Goal: Navigation & Orientation: Understand site structure

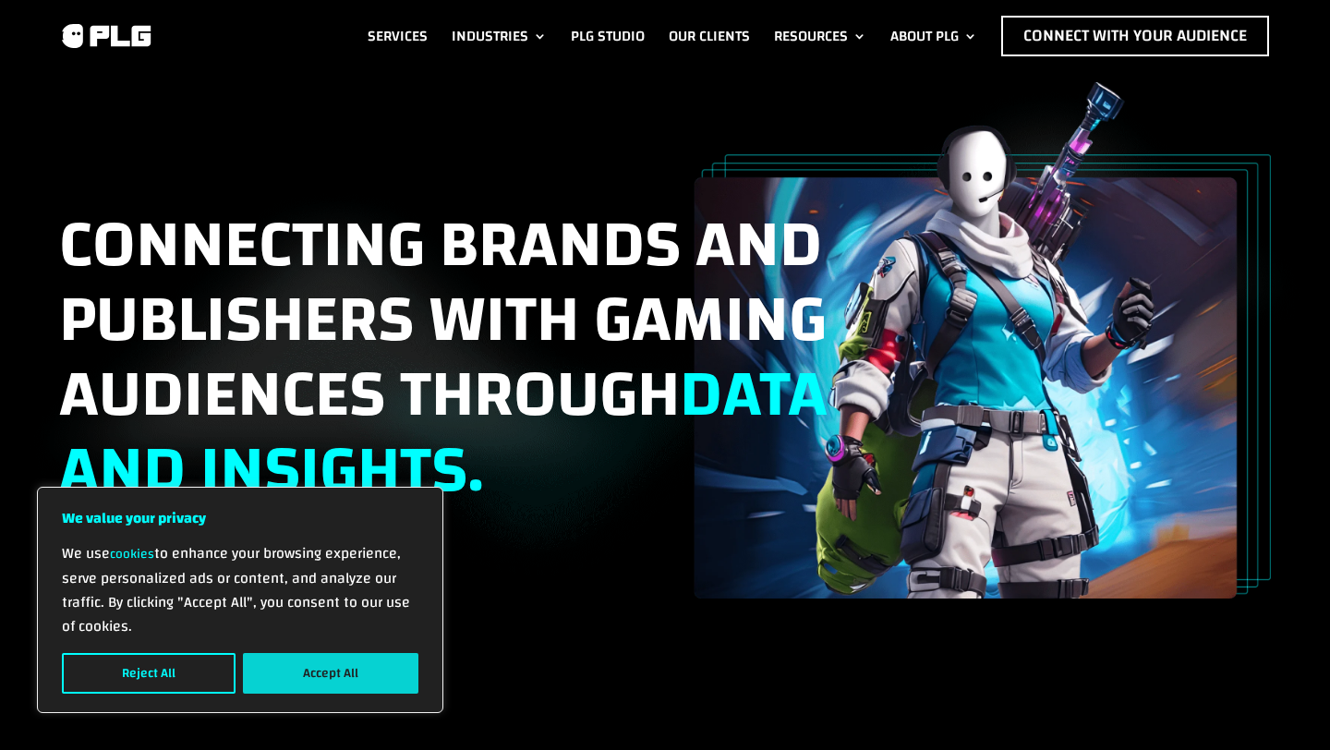
click at [317, 659] on button "Accept All" at bounding box center [331, 673] width 176 height 41
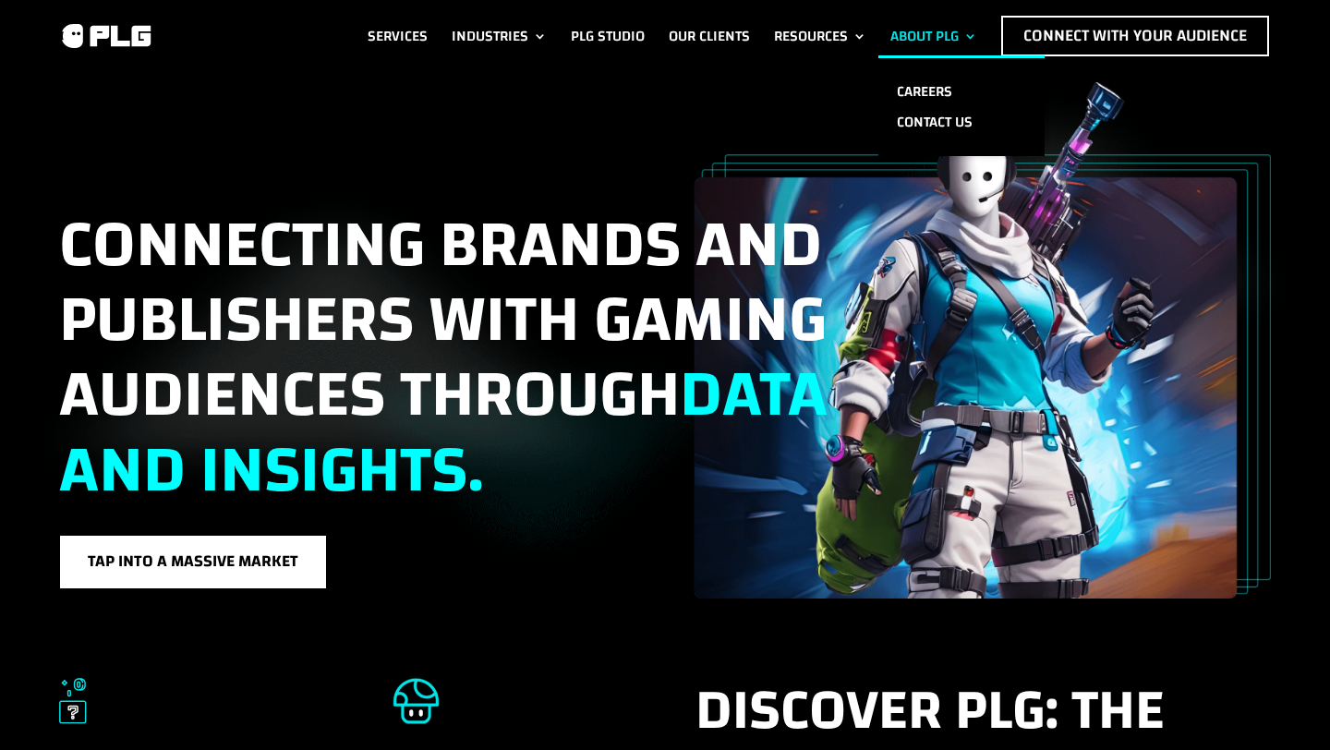
click at [898, 31] on link "About PLG" at bounding box center [934, 36] width 87 height 41
